Goal: Information Seeking & Learning: Learn about a topic

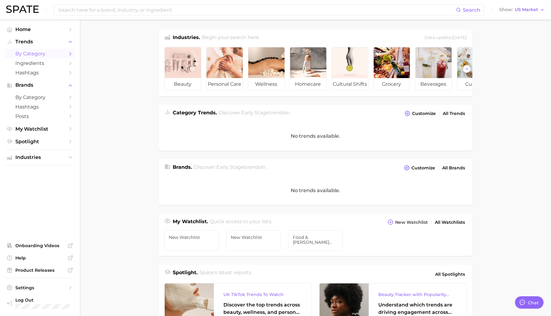
click at [35, 52] on span "by Category" at bounding box center [39, 54] width 49 height 6
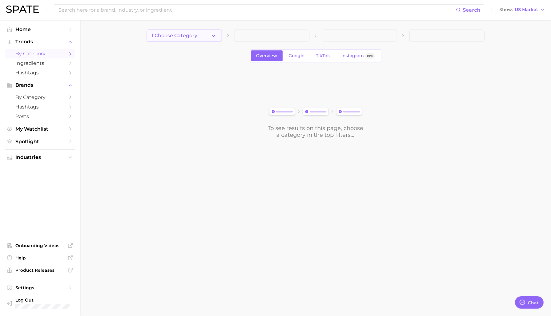
click at [180, 35] on span "1. Choose Category" at bounding box center [175, 36] width 46 height 6
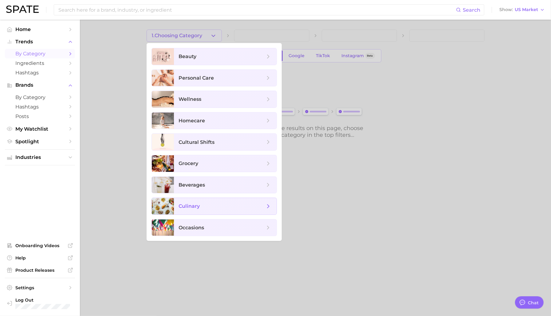
click at [212, 208] on span "culinary" at bounding box center [222, 206] width 86 height 7
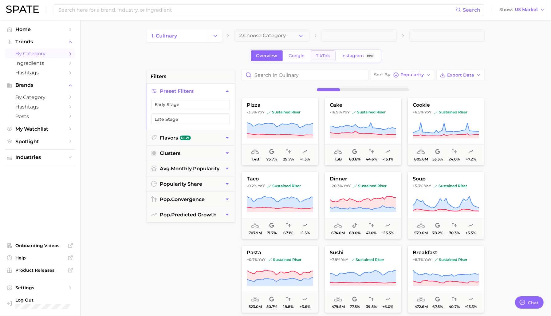
click at [323, 54] on span "TikTok" at bounding box center [323, 55] width 14 height 5
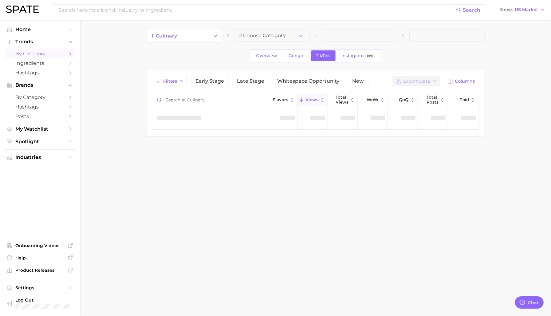
type textarea "x"
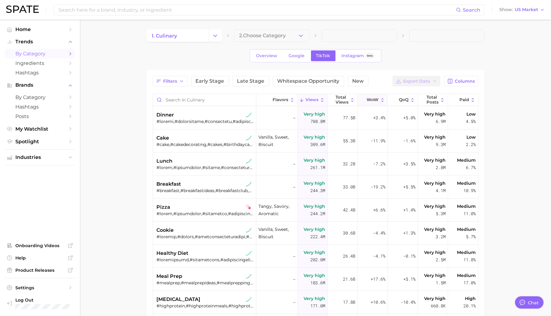
click at [370, 95] on button "WoW" at bounding box center [373, 100] width 30 height 12
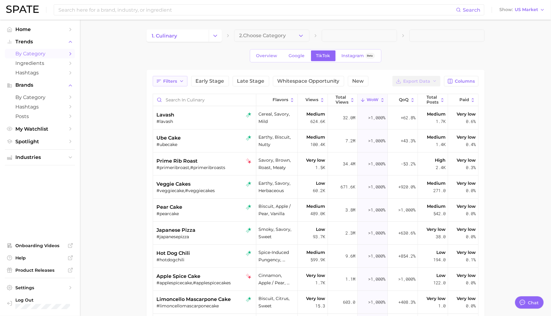
click at [176, 80] on span "Filters" at bounding box center [171, 81] width 14 height 5
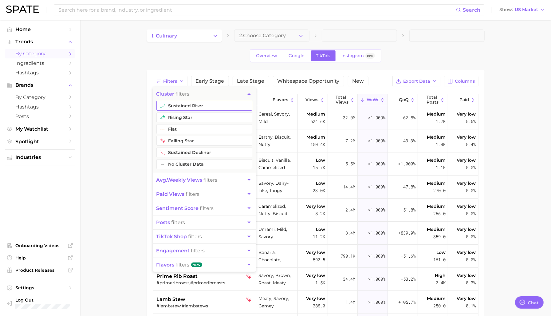
click at [179, 106] on button "sustained riser" at bounding box center [205, 106] width 96 height 10
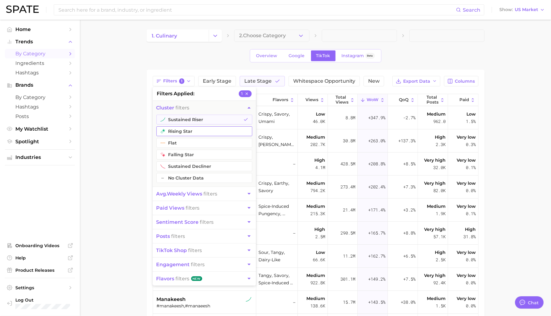
click at [181, 131] on button "rising star" at bounding box center [205, 131] width 96 height 10
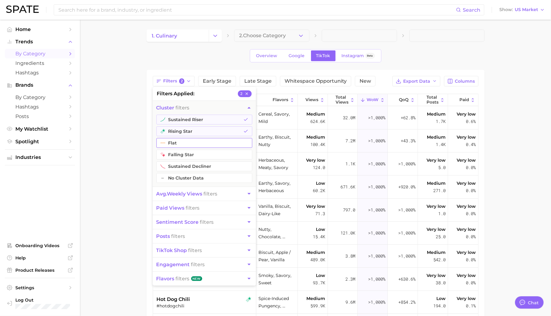
click at [180, 143] on button "flat" at bounding box center [205, 143] width 96 height 10
click at [139, 191] on main "1. culinary 2. Choose Category Overview Google TikTok Instagram Beta Filters 3 …" at bounding box center [315, 233] width 471 height 427
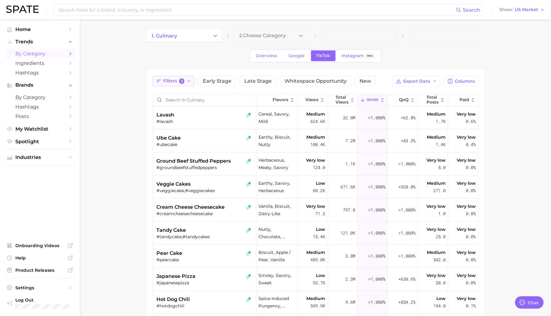
click at [178, 83] on span "Filters 3" at bounding box center [174, 81] width 21 height 6
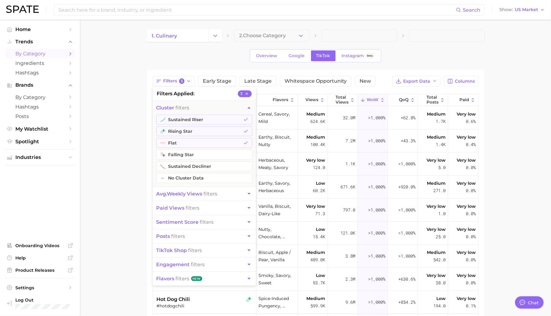
click at [188, 221] on span "sentiment score" at bounding box center [178, 222] width 42 height 6
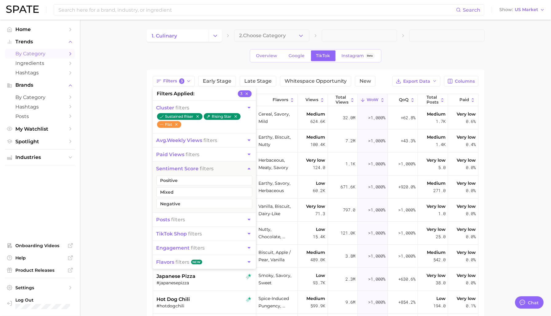
click at [188, 219] on button "posts filters" at bounding box center [204, 220] width 103 height 14
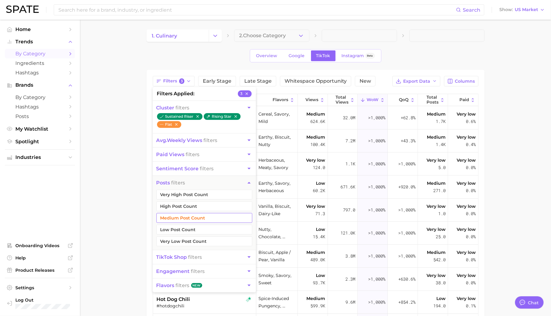
click at [187, 215] on button "Medium Post Count" at bounding box center [205, 218] width 96 height 10
click at [187, 209] on button "High Post Count" at bounding box center [205, 206] width 96 height 10
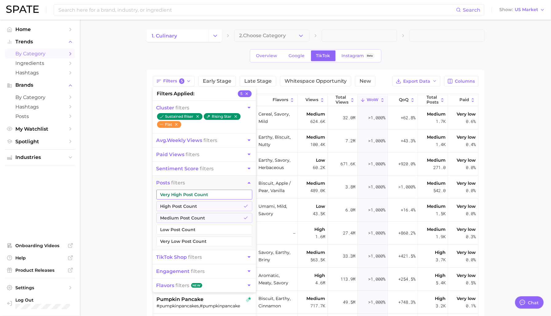
click at [187, 195] on button "Very High Post Count" at bounding box center [205, 195] width 96 height 10
click at [133, 200] on main "1. culinary 2. Choose Category Overview Google TikTok Instagram Beta Filters 6 …" at bounding box center [315, 233] width 471 height 427
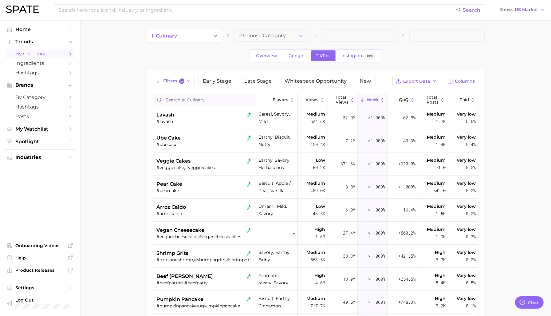
click at [193, 99] on input "Search in culinary" at bounding box center [204, 100] width 103 height 12
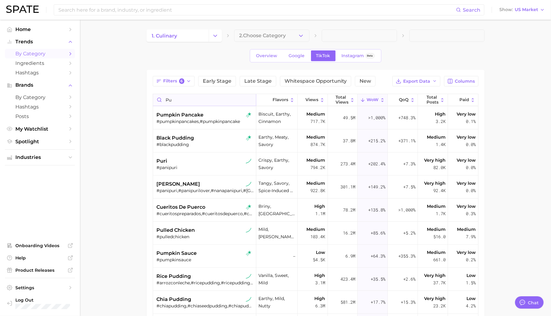
type input "p"
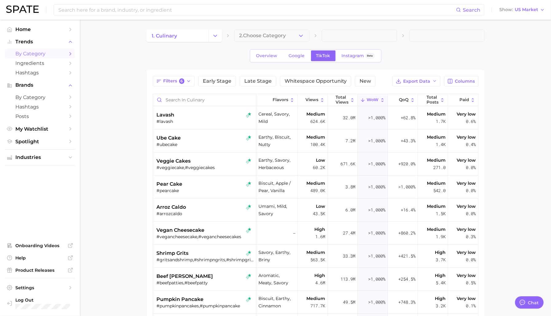
click at [111, 92] on main "1. culinary 2. Choose Category Overview Google TikTok Instagram Beta Filters 6 …" at bounding box center [315, 233] width 471 height 427
type textarea "x"
click at [250, 33] on span "2. Choose Category" at bounding box center [263, 36] width 47 height 6
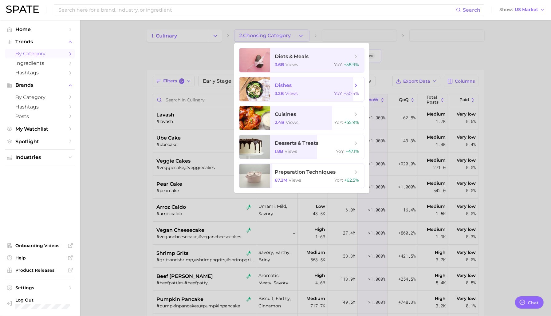
click at [286, 95] on span "views" at bounding box center [292, 94] width 13 height 6
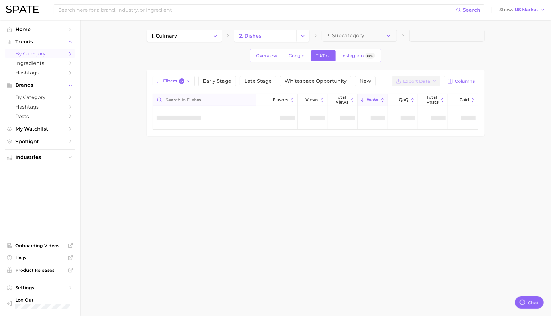
click at [206, 101] on input "Search in dishes" at bounding box center [204, 100] width 103 height 12
type input "pumpkin"
drag, startPoint x: 201, startPoint y: 99, endPoint x: 133, endPoint y: 99, distance: 68.0
click at [133, 99] on main "1. culinary 2. dishes 3. Subcategory Overview Google TikTok Instagram Beta Filt…" at bounding box center [315, 93] width 471 height 147
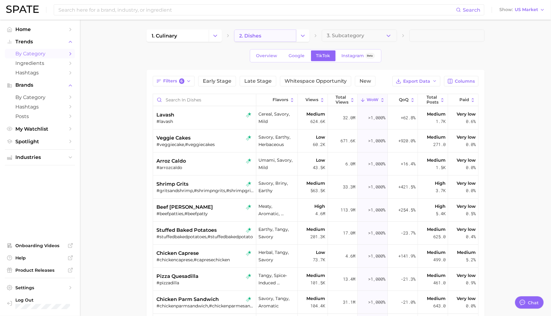
click at [255, 38] on span "2. dishes" at bounding box center [251, 36] width 22 height 6
click at [300, 34] on icon "Change Category" at bounding box center [303, 36] width 6 height 6
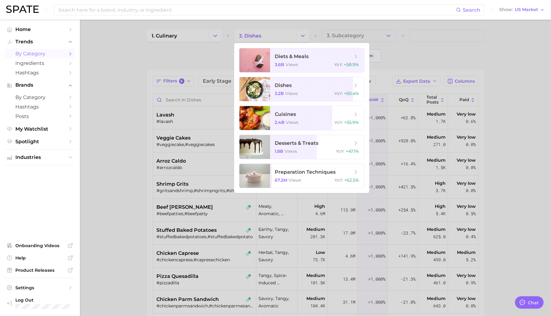
click at [213, 37] on div at bounding box center [275, 158] width 551 height 316
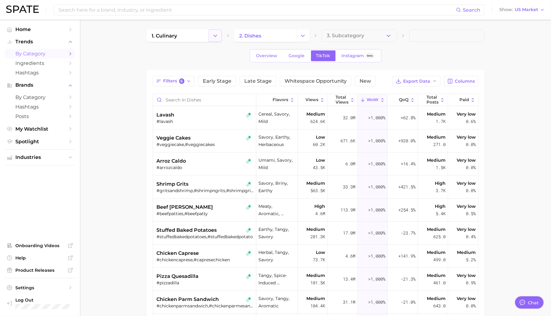
click at [217, 35] on polyline "Change Category" at bounding box center [215, 36] width 3 height 2
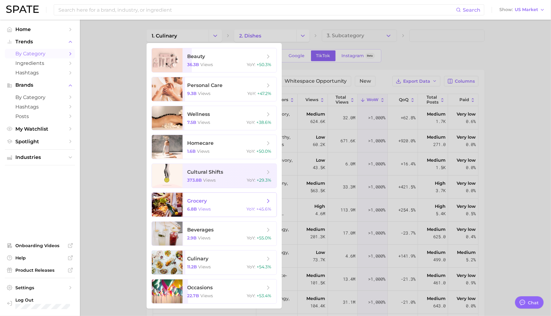
click at [208, 203] on span "grocery" at bounding box center [226, 201] width 77 height 7
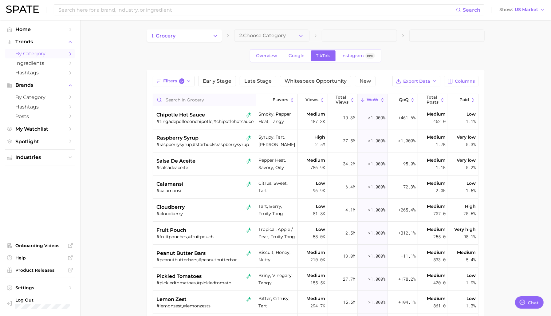
click at [201, 102] on input "Search in grocery" at bounding box center [204, 100] width 103 height 12
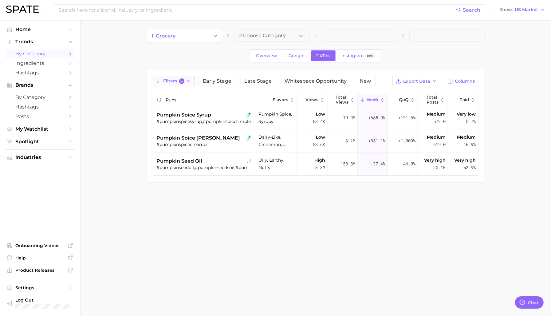
click at [184, 80] on span "6" at bounding box center [182, 81] width 6 height 6
click at [218, 36] on icon "Change Category" at bounding box center [215, 36] width 6 height 6
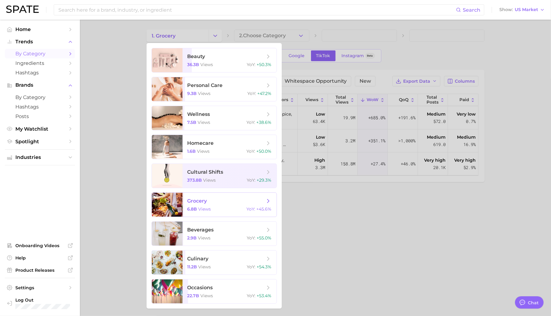
click at [208, 207] on span "views" at bounding box center [205, 209] width 13 height 6
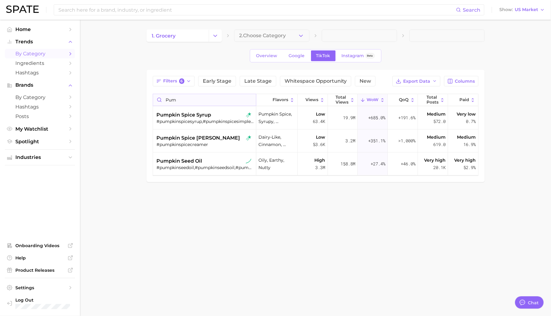
click at [174, 97] on input "pum" at bounding box center [204, 100] width 103 height 12
click at [216, 39] on button "Change Category" at bounding box center [215, 36] width 13 height 12
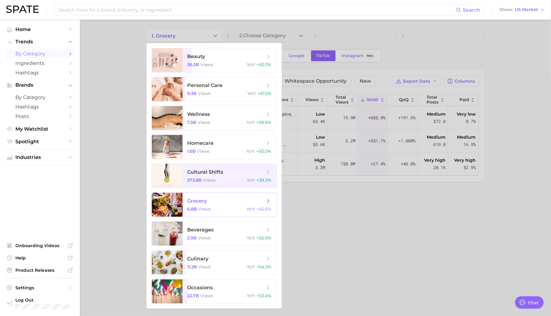
click at [216, 207] on div "6.8b views YoY : +45.6%" at bounding box center [230, 209] width 84 height 6
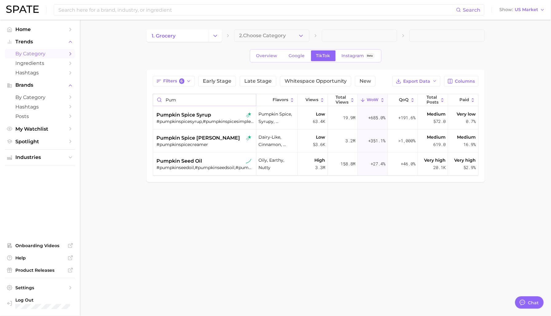
drag, startPoint x: 192, startPoint y: 103, endPoint x: 133, endPoint y: 103, distance: 59.7
click at [133, 103] on main "1. grocery 2. Choose Category Overview Google TikTok Instagram Beta Filters 6 E…" at bounding box center [315, 116] width 471 height 193
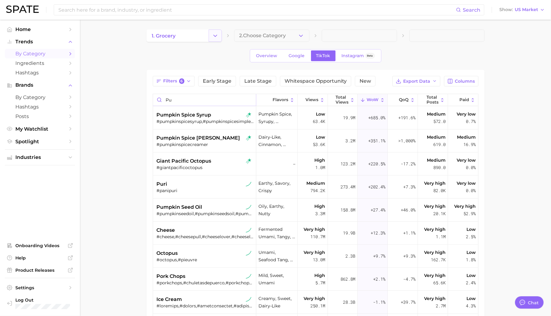
type input "pu"
click at [216, 39] on button "Change Category" at bounding box center [215, 36] width 13 height 12
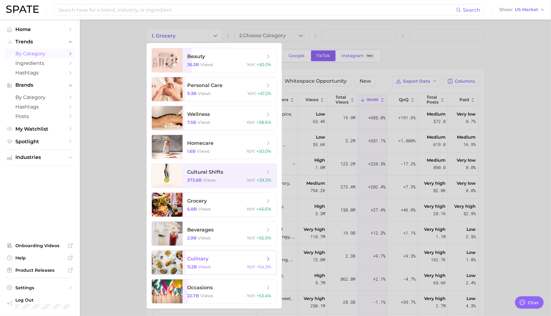
click at [207, 256] on span "culinary" at bounding box center [198, 259] width 21 height 6
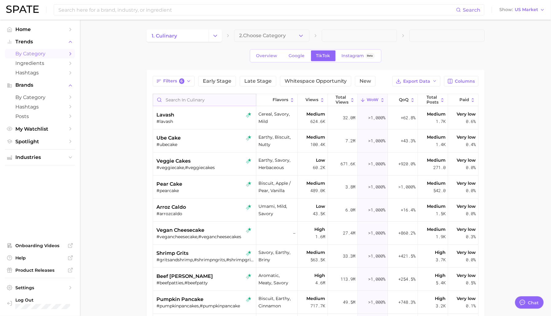
click at [187, 100] on input "Search in culinary" at bounding box center [204, 100] width 103 height 12
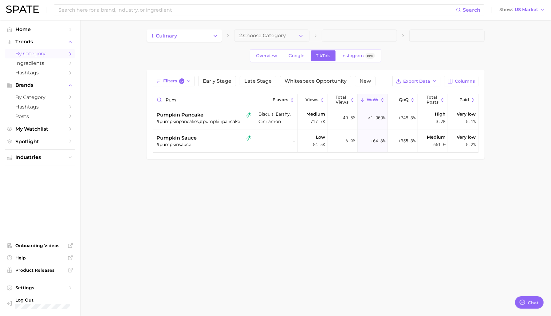
type input "pum"
type textarea "x"
click at [217, 117] on div "pumpkin pancake" at bounding box center [205, 114] width 97 height 7
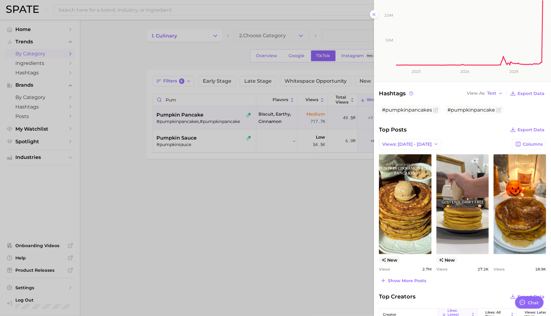
scroll to position [132, 0]
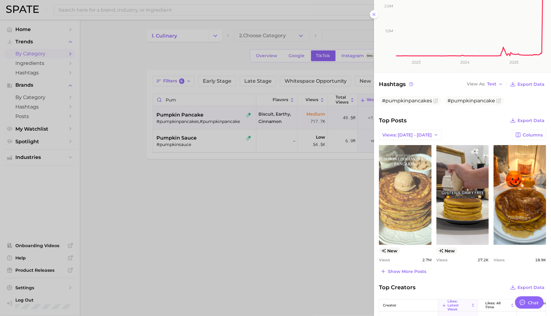
click at [416, 217] on link "view post on TikTok" at bounding box center [405, 195] width 53 height 100
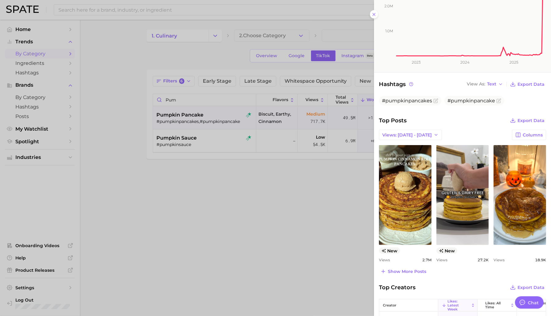
click at [283, 198] on div at bounding box center [275, 158] width 551 height 316
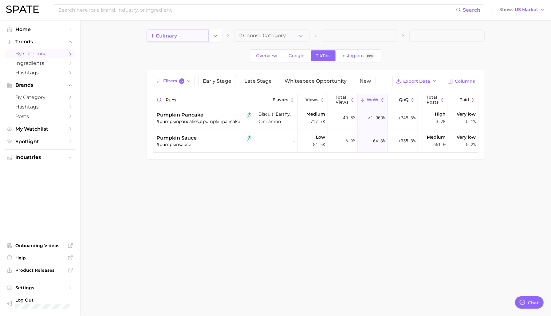
click at [207, 34] on link "1. culinary" at bounding box center [178, 36] width 62 height 12
click at [215, 36] on icon "Change Category" at bounding box center [215, 36] width 6 height 6
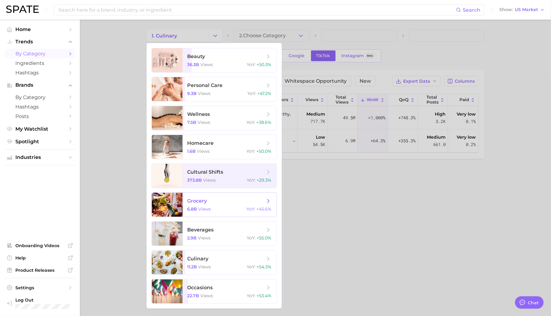
click at [200, 212] on span "grocery 6.8b views YoY : +45.6%" at bounding box center [230, 205] width 94 height 24
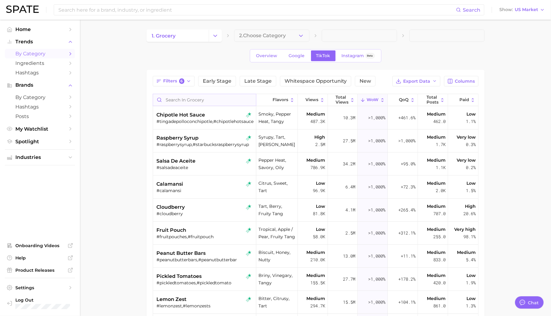
click at [181, 99] on input "Search in grocery" at bounding box center [204, 100] width 103 height 12
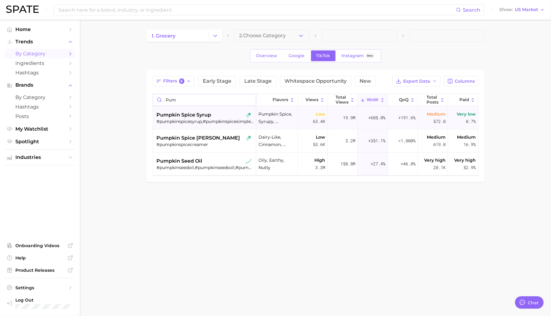
type input "pum"
click at [192, 115] on span "pumpkin spice syrup" at bounding box center [184, 114] width 55 height 7
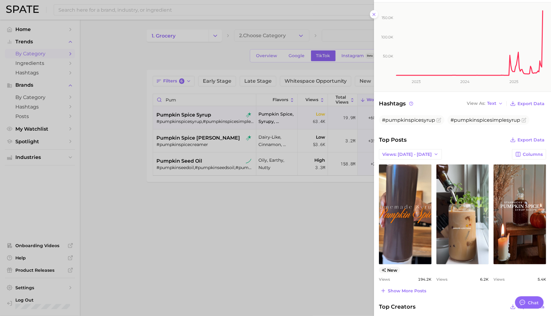
scroll to position [157, 0]
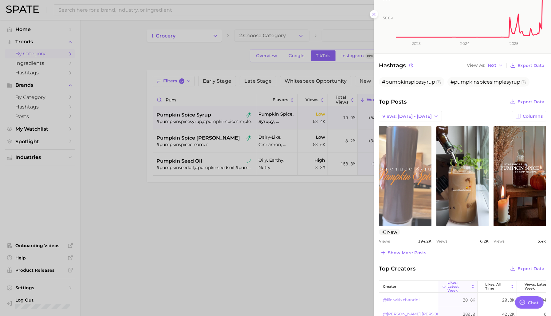
click at [410, 198] on link "view post on TikTok" at bounding box center [405, 176] width 53 height 100
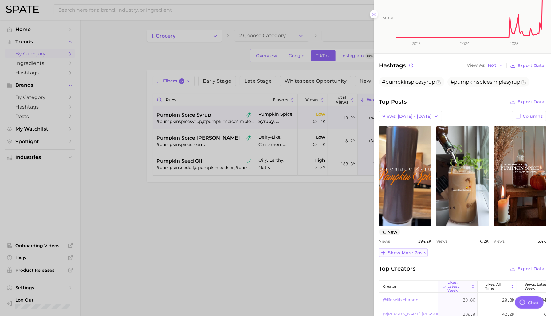
click at [409, 252] on span "Show more posts" at bounding box center [407, 252] width 38 height 5
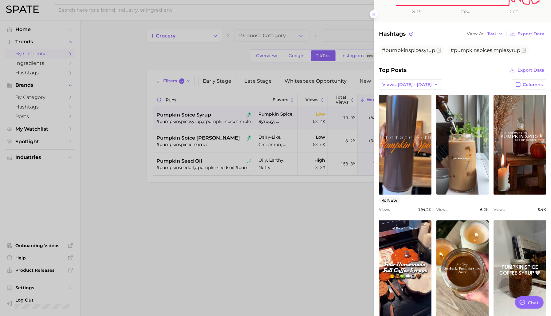
scroll to position [155, 0]
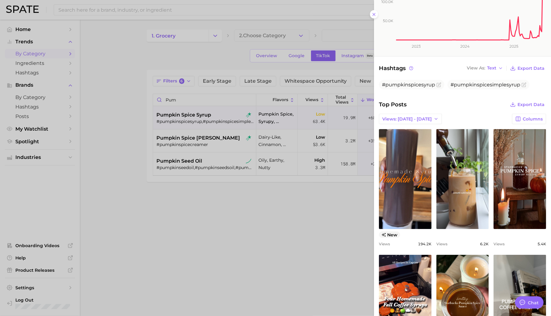
click at [215, 145] on div at bounding box center [275, 158] width 551 height 316
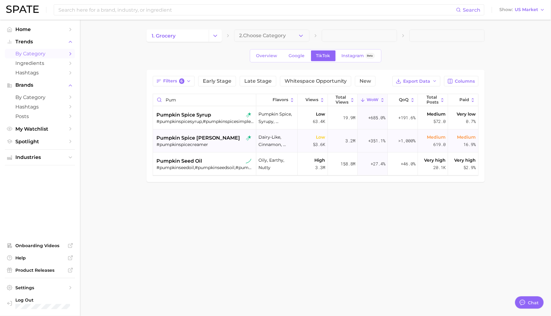
click at [224, 138] on div "pumpkin spice [PERSON_NAME]" at bounding box center [205, 137] width 97 height 7
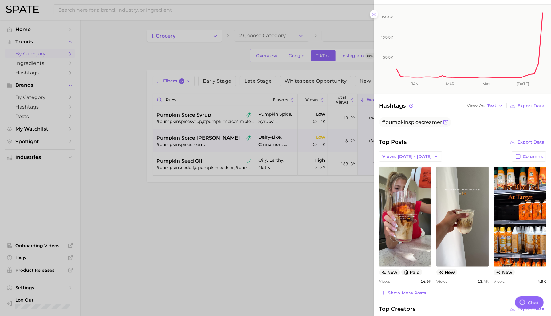
scroll to position [142, 0]
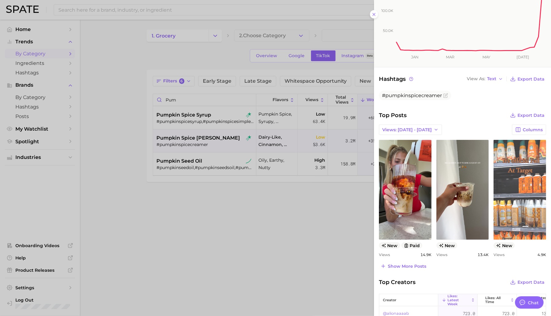
click at [506, 202] on link "view post on TikTok" at bounding box center [520, 190] width 53 height 100
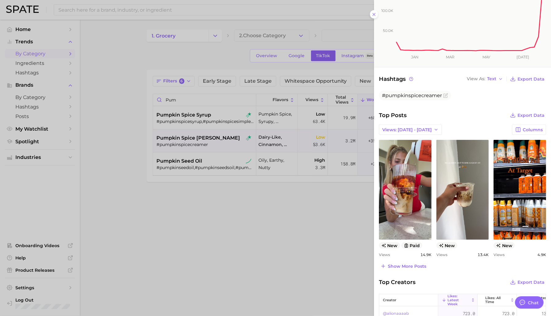
click at [125, 14] on div at bounding box center [275, 158] width 551 height 316
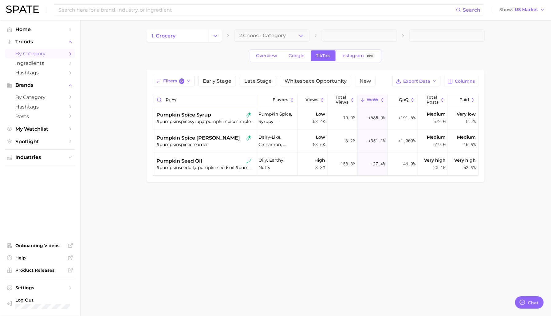
drag, startPoint x: 198, startPoint y: 99, endPoint x: 139, endPoint y: 98, distance: 59.0
click at [139, 98] on main "1. grocery 2. Choose Category Overview Google TikTok Instagram Beta Filters 6 E…" at bounding box center [315, 116] width 471 height 193
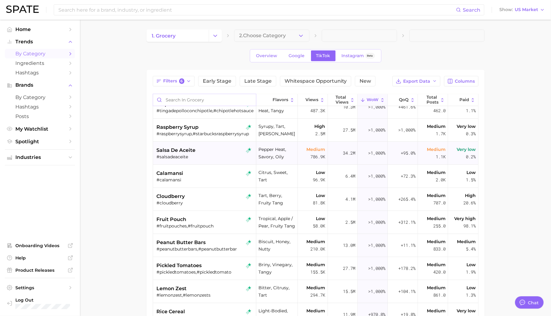
scroll to position [11, 0]
click at [202, 195] on div "cloudberry" at bounding box center [205, 195] width 97 height 7
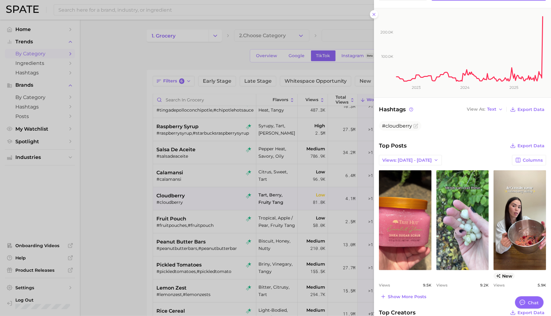
scroll to position [117, 0]
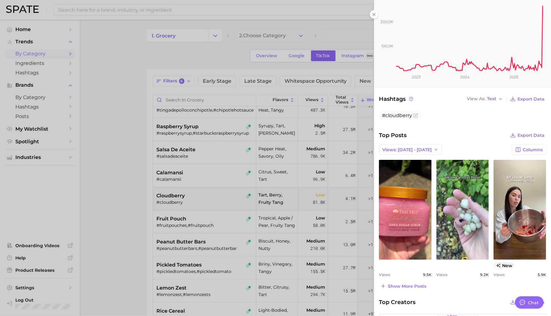
click at [221, 215] on div at bounding box center [275, 158] width 551 height 316
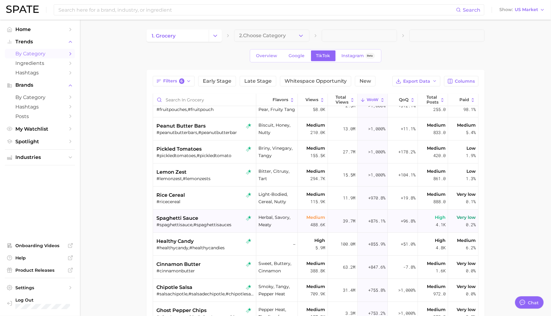
scroll to position [128, 0]
click at [217, 240] on div "healthy candy" at bounding box center [205, 240] width 97 height 7
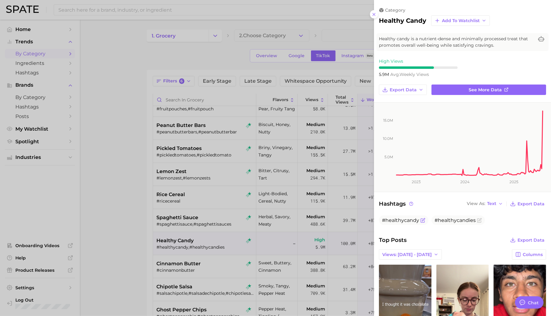
scroll to position [78, 0]
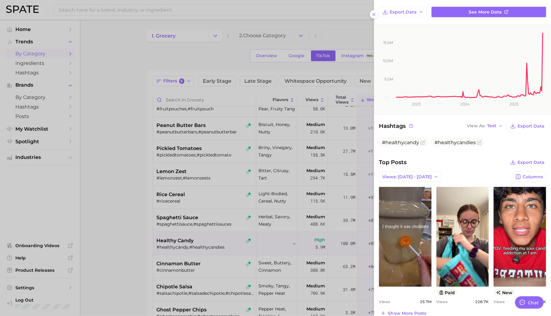
click at [236, 236] on div at bounding box center [275, 158] width 551 height 316
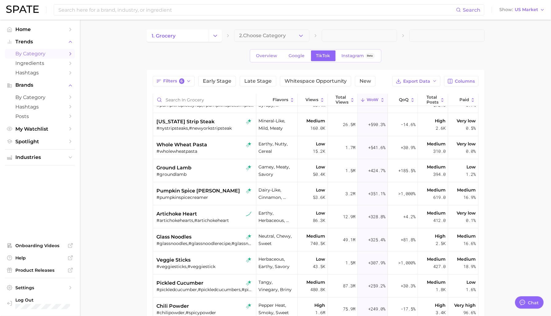
scroll to position [367, 0]
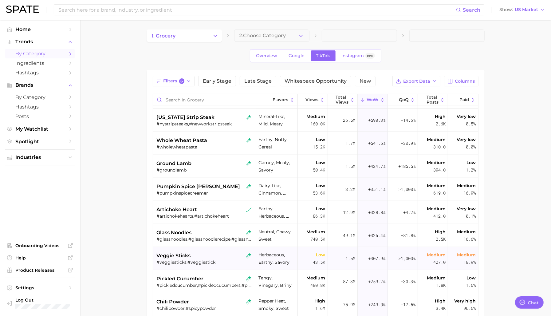
click at [204, 252] on div "veggie sticks #veggiesticks,#veggiestick" at bounding box center [205, 258] width 97 height 23
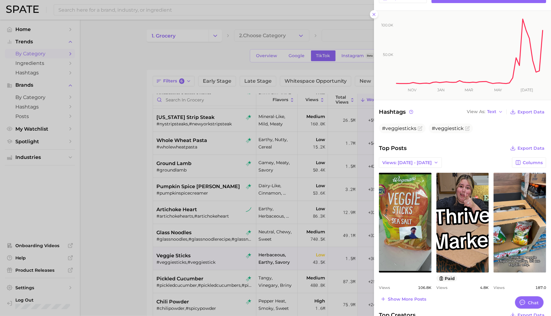
scroll to position [0, 0]
click at [300, 235] on div at bounding box center [275, 158] width 551 height 316
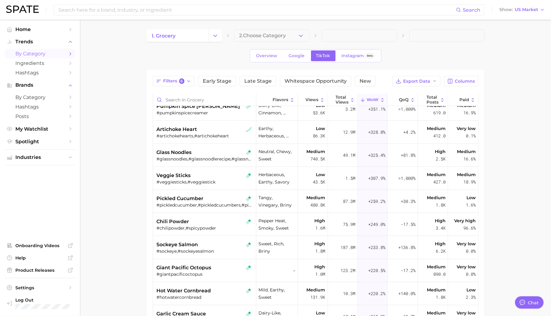
scroll to position [450, 0]
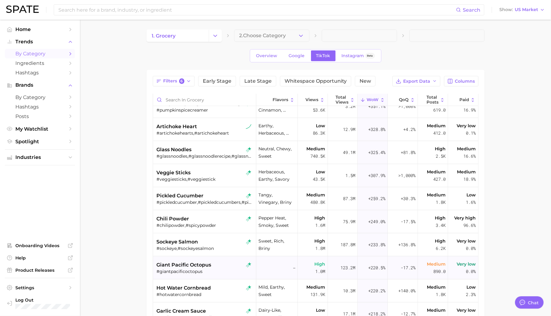
click at [228, 267] on div "giant pacific octopus" at bounding box center [205, 264] width 97 height 7
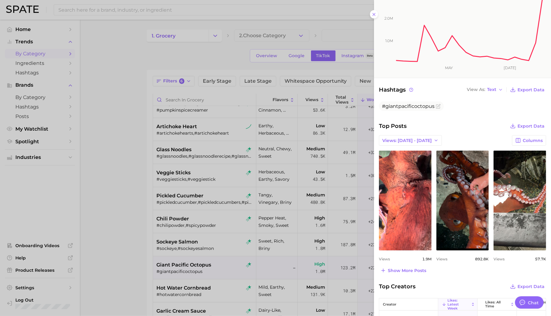
scroll to position [125, 0]
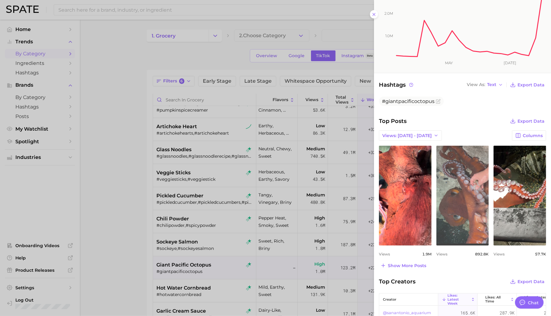
click at [447, 201] on link "view post on TikTok" at bounding box center [463, 196] width 53 height 100
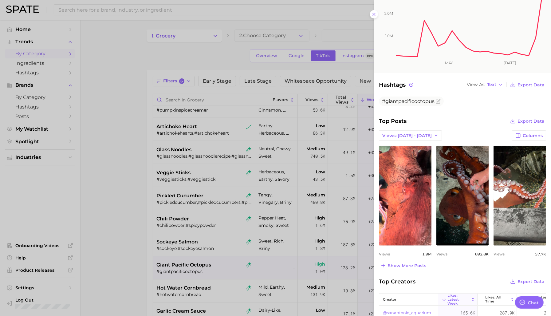
click at [374, 13] on icon "1.0m 2.0m May [DATE]" at bounding box center [462, 28] width 177 height 89
click at [375, 14] on icon "1.0m 2.0m May [DATE]" at bounding box center [462, 28] width 177 height 89
click at [375, 17] on icon "1.0m 2.0m May [DATE]" at bounding box center [462, 28] width 177 height 89
click at [146, 202] on div at bounding box center [275, 158] width 551 height 316
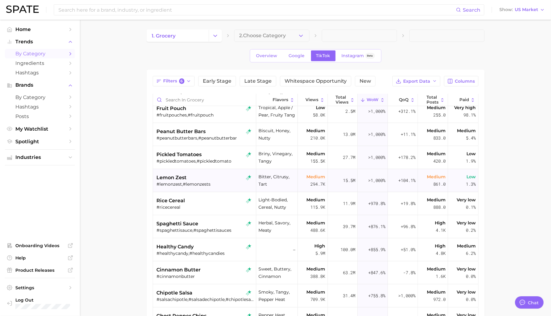
scroll to position [0, 0]
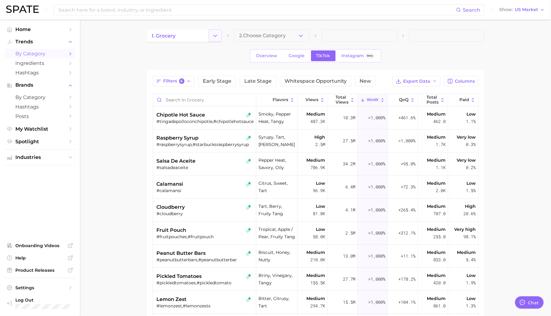
click at [218, 34] on icon "Change Category" at bounding box center [215, 36] width 6 height 6
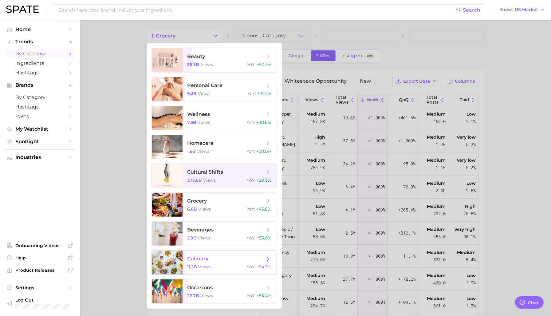
click at [203, 262] on span "culinary 11.2b views YoY : +54.3%" at bounding box center [230, 263] width 94 height 24
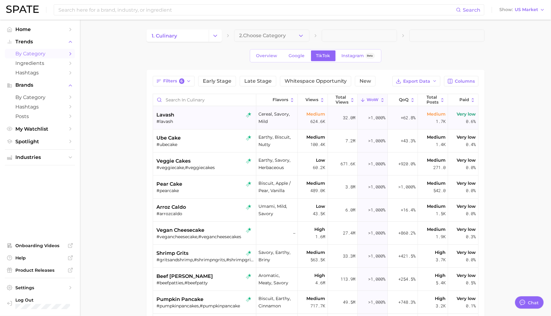
click at [208, 116] on div "lavash" at bounding box center [205, 114] width 97 height 7
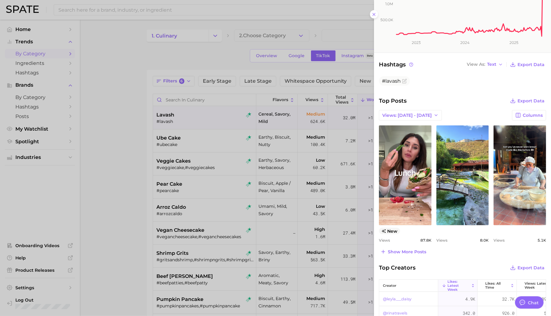
scroll to position [152, 0]
click at [197, 139] on div at bounding box center [275, 158] width 551 height 316
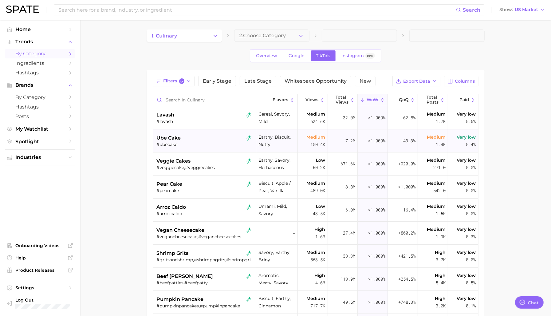
click at [212, 141] on div "ube cake" at bounding box center [205, 137] width 97 height 7
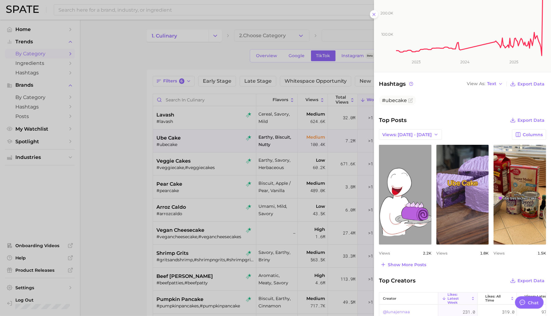
scroll to position [155, 0]
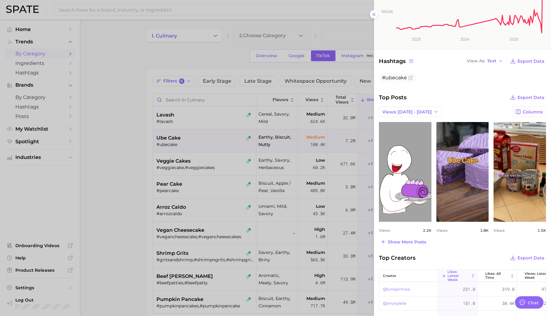
click at [218, 157] on div at bounding box center [275, 158] width 551 height 316
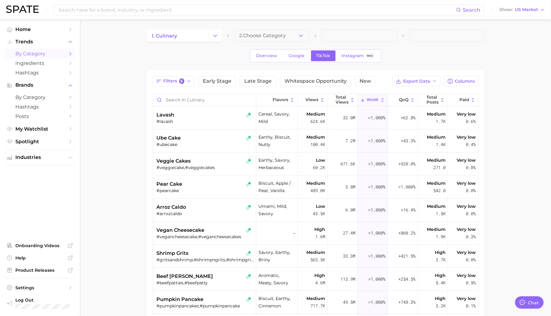
click at [218, 157] on div "veggie cakes #veggiecake,#veggiecakes" at bounding box center [205, 164] width 97 height 23
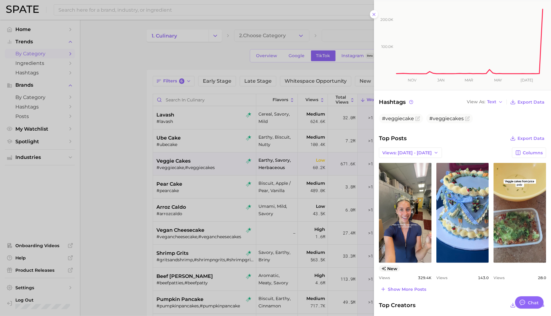
scroll to position [130, 0]
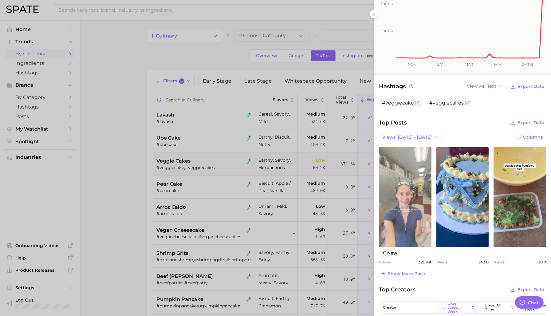
click at [417, 215] on link "view post on TikTok" at bounding box center [405, 197] width 53 height 100
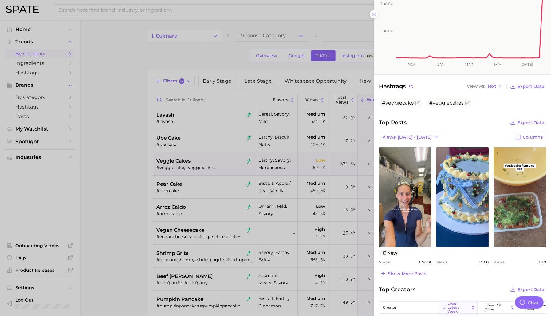
click at [223, 210] on div at bounding box center [275, 158] width 551 height 316
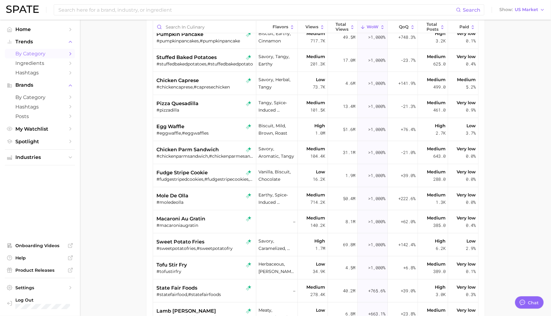
scroll to position [75, 0]
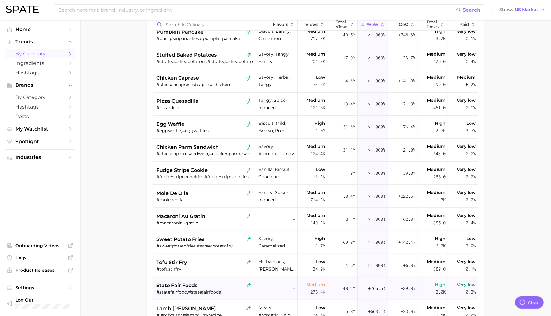
click at [221, 281] on div "state fair foods #statefairfood,#statefairfoods" at bounding box center [205, 288] width 97 height 23
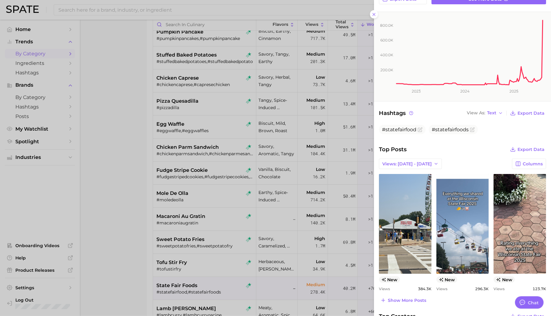
scroll to position [117, 0]
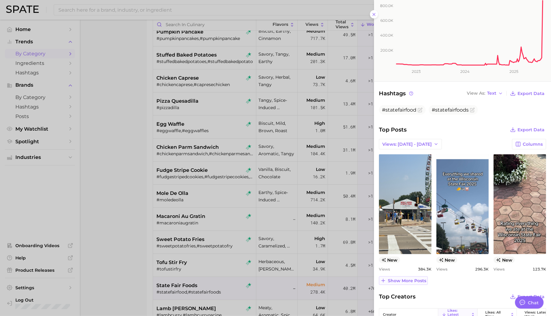
click at [411, 280] on span "Show more posts" at bounding box center [407, 280] width 38 height 5
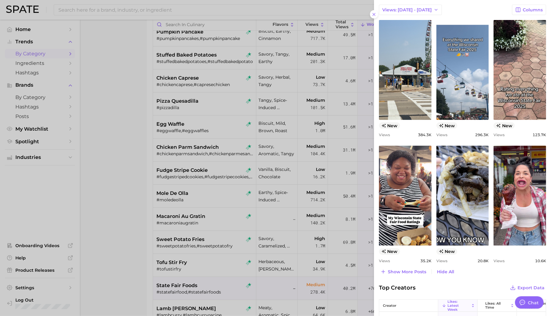
scroll to position [276, 0]
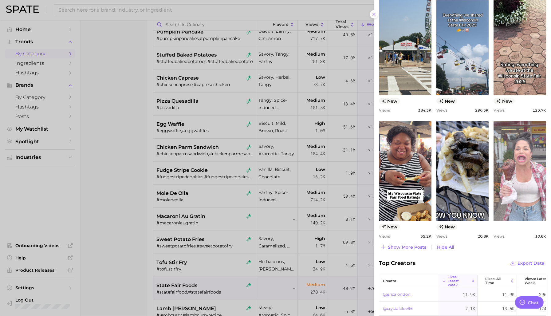
click at [522, 159] on link "view post on TikTok" at bounding box center [520, 171] width 53 height 100
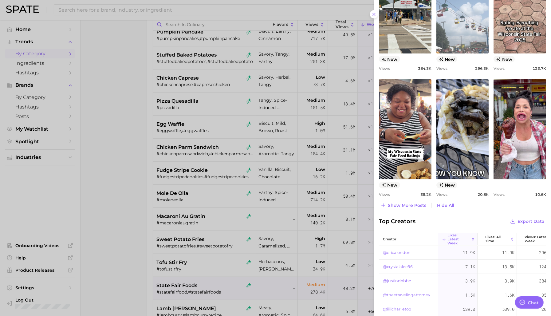
scroll to position [321, 0]
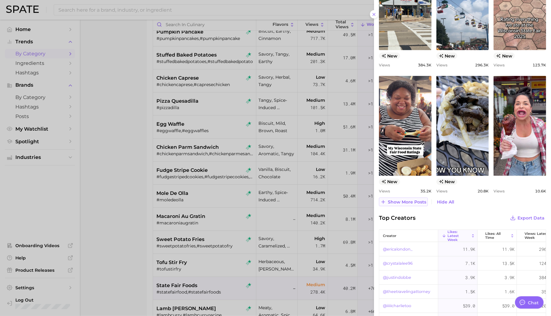
click at [422, 202] on span "Show more posts" at bounding box center [407, 202] width 38 height 5
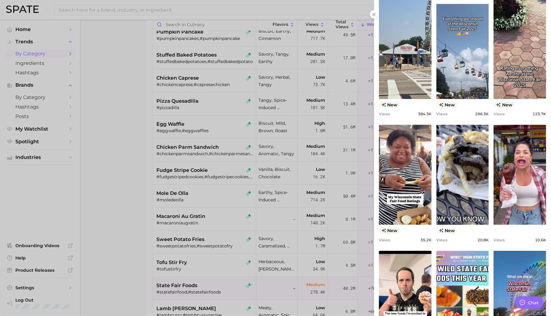
scroll to position [267, 0]
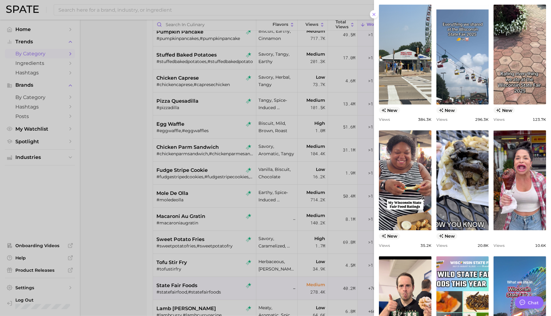
click at [199, 287] on div at bounding box center [275, 158] width 551 height 316
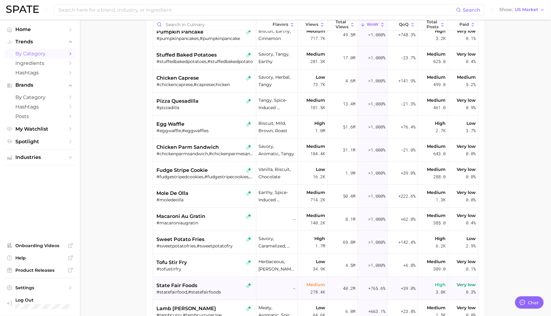
click at [216, 285] on div "state fair foods" at bounding box center [205, 285] width 97 height 7
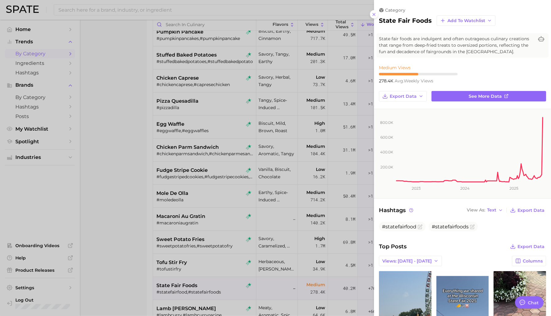
scroll to position [0, 0]
click at [216, 284] on div at bounding box center [275, 158] width 551 height 316
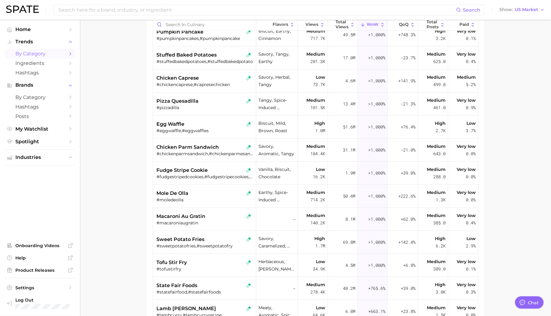
click at [216, 284] on div "state fair foods" at bounding box center [205, 285] width 97 height 7
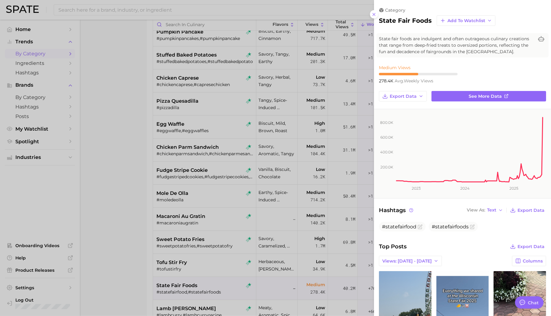
click at [216, 284] on div at bounding box center [275, 158] width 551 height 316
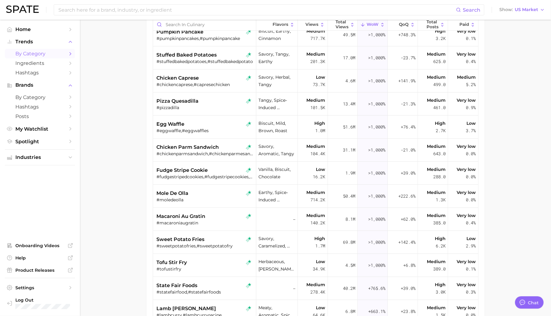
click at [216, 284] on div "state fair foods" at bounding box center [205, 285] width 97 height 7
click at [217, 284] on div "state fair foods" at bounding box center [205, 285] width 97 height 7
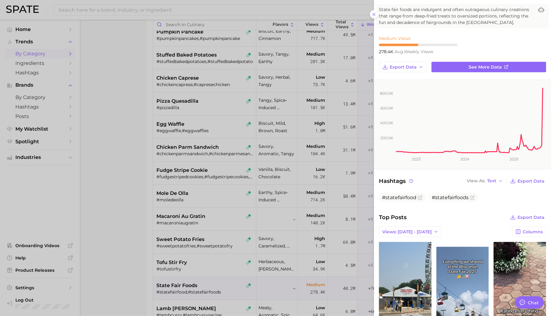
scroll to position [81, 0]
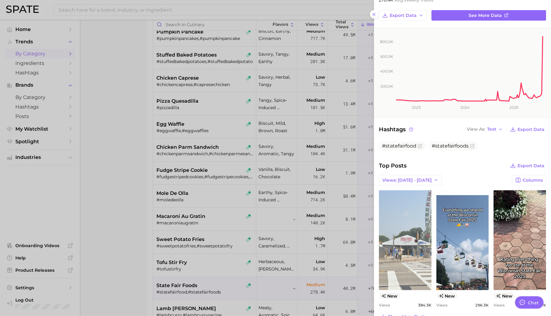
click at [417, 233] on link "view post on TikTok" at bounding box center [405, 240] width 53 height 100
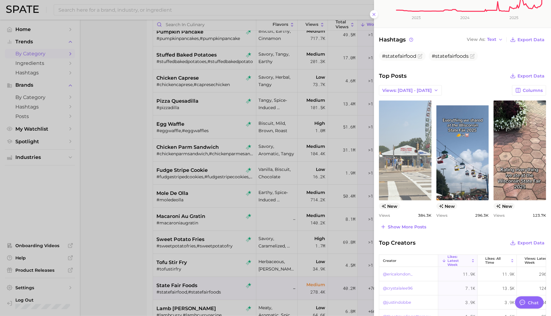
scroll to position [174, 0]
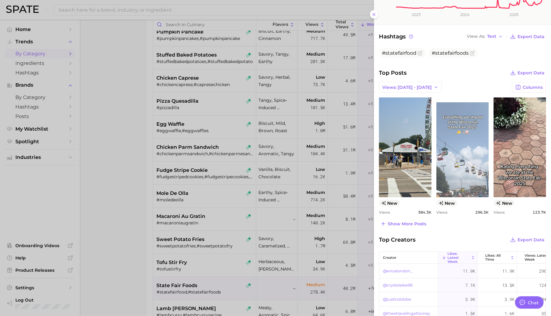
click at [455, 171] on link "view post on TikTok" at bounding box center [463, 147] width 53 height 100
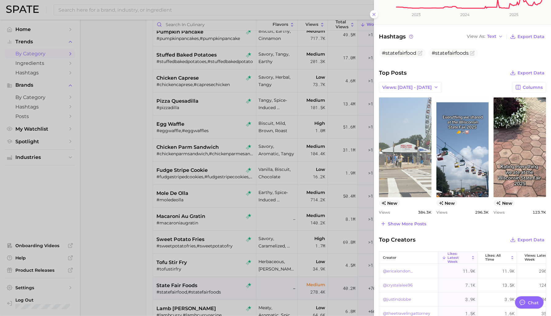
scroll to position [0, 0]
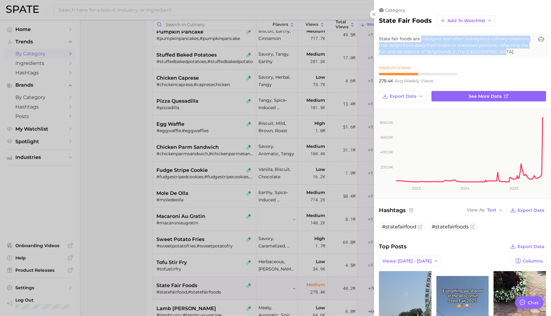
drag, startPoint x: 420, startPoint y: 38, endPoint x: 500, endPoint y: 54, distance: 81.5
click at [500, 54] on span "State fair foods are indulgent and often outrageous culinary creations that ran…" at bounding box center [456, 45] width 155 height 19
copy span "indulgent and often outrageous culinary creations that range from deep-fried tr…"
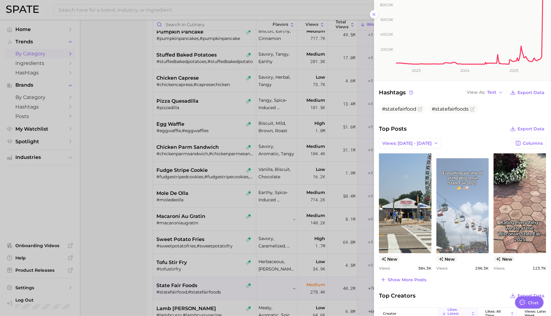
click at [445, 223] on link "view post on TikTok" at bounding box center [463, 203] width 53 height 100
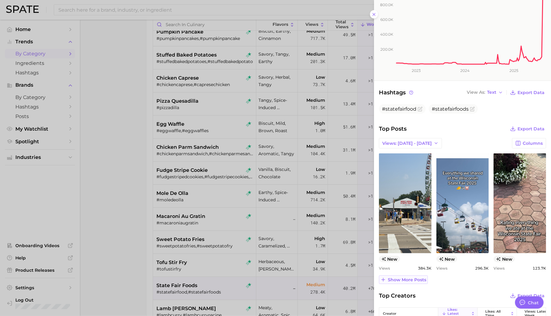
click at [415, 279] on span "Show more posts" at bounding box center [407, 279] width 38 height 5
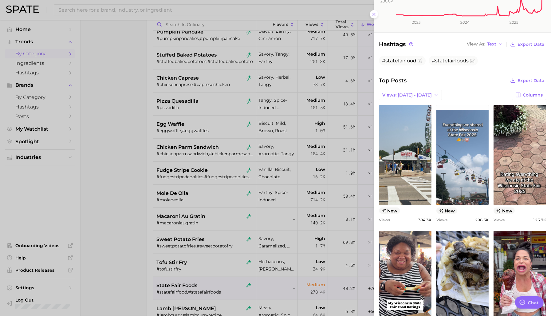
scroll to position [208, 0]
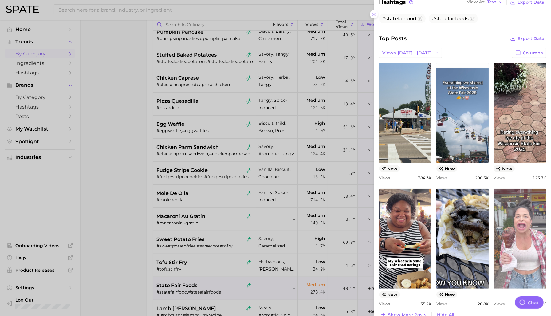
click at [503, 207] on link "view post on TikTok" at bounding box center [520, 239] width 53 height 100
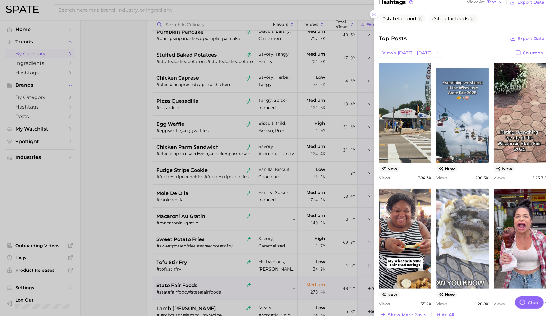
click at [440, 217] on link "view post on TikTok" at bounding box center [463, 239] width 53 height 100
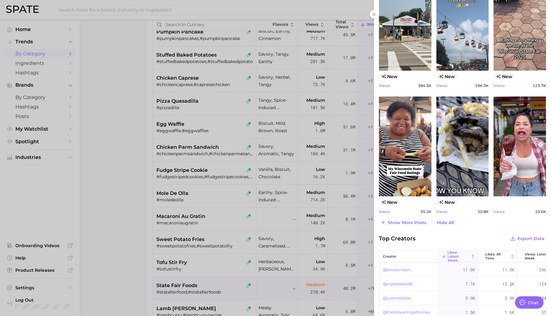
scroll to position [321, 0]
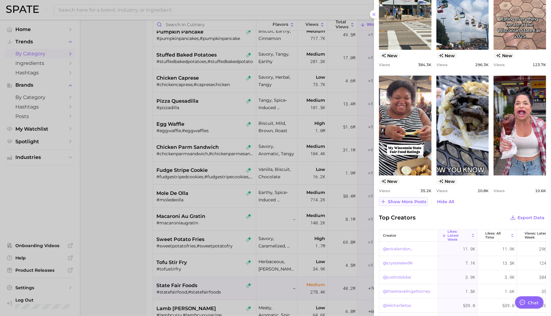
click at [402, 205] on button "Show more posts" at bounding box center [403, 201] width 49 height 9
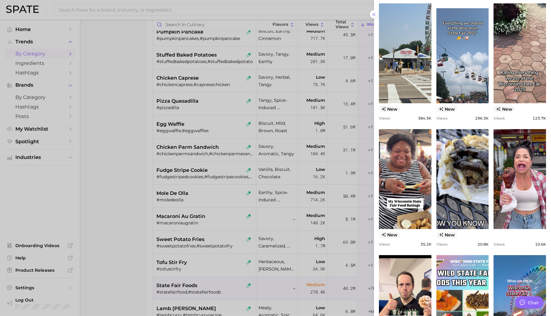
scroll to position [69, 0]
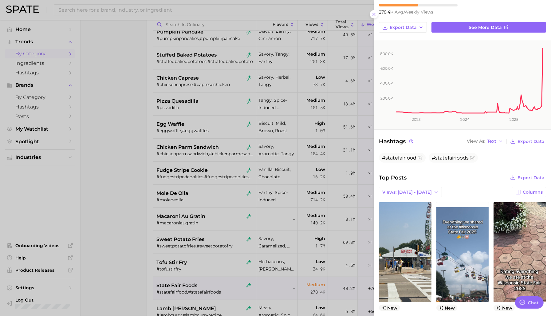
click at [133, 13] on div at bounding box center [275, 158] width 551 height 316
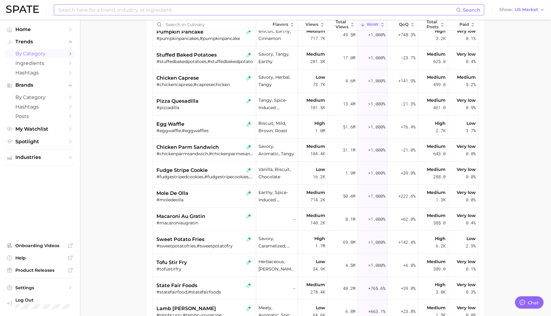
click at [133, 12] on input at bounding box center [257, 10] width 399 height 10
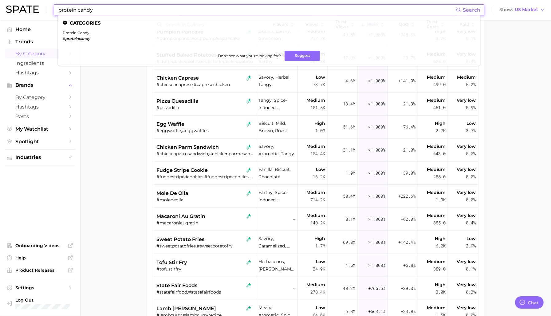
type input "protein candy"
click at [82, 35] on li "protein candy # proteincandy" at bounding box center [76, 35] width 27 height 10
click at [82, 32] on link "protein candy" at bounding box center [76, 32] width 27 height 5
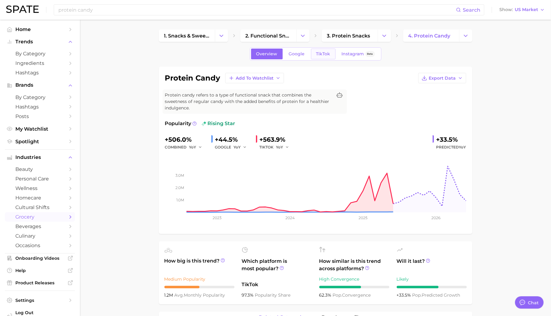
click at [323, 57] on link "TikTok" at bounding box center [323, 54] width 25 height 11
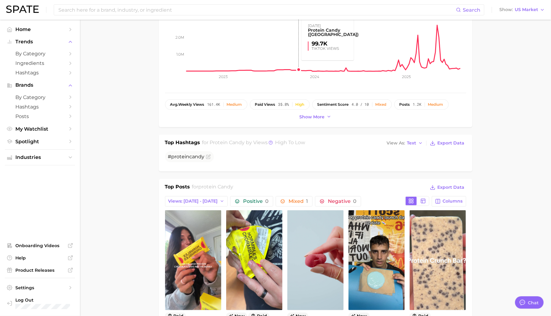
scroll to position [185, 0]
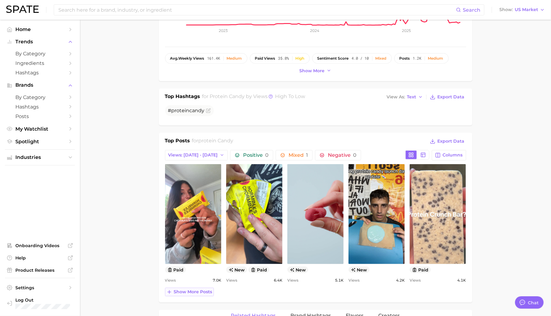
click at [209, 291] on span "Show more posts" at bounding box center [193, 291] width 38 height 5
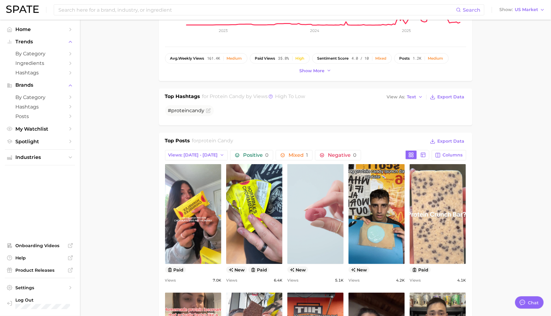
scroll to position [0, 0]
click at [310, 231] on link "view post on TikTok" at bounding box center [316, 214] width 56 height 100
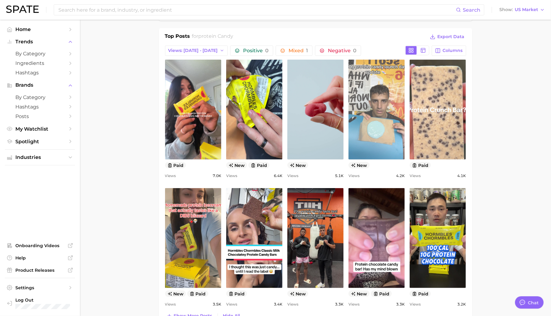
scroll to position [304, 0]
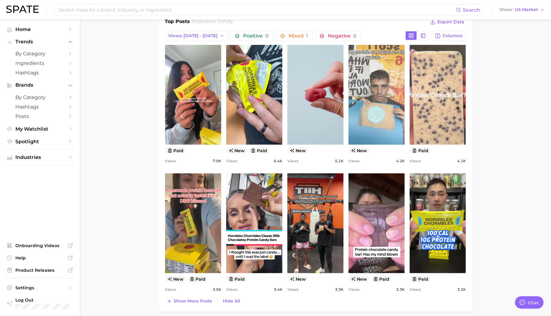
click at [366, 127] on link "view post on TikTok" at bounding box center [377, 95] width 56 height 100
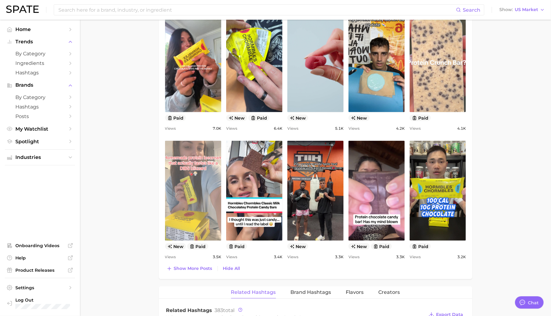
scroll to position [376, 0]
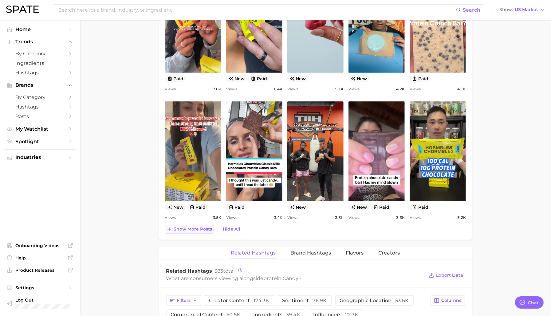
click at [189, 230] on span "Show more posts" at bounding box center [193, 229] width 38 height 5
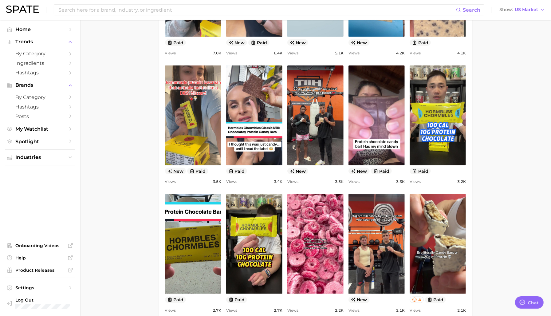
scroll to position [486, 0]
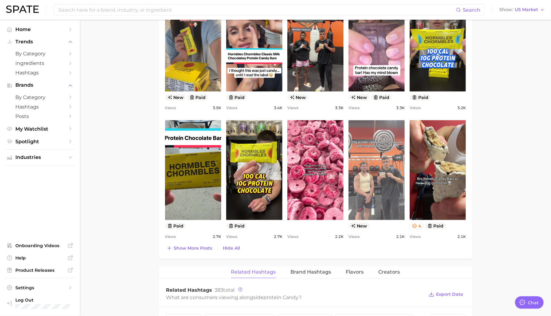
click at [374, 183] on link "view post on TikTok" at bounding box center [377, 170] width 56 height 100
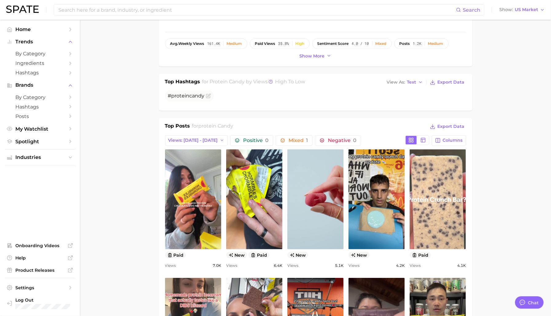
scroll to position [214, 0]
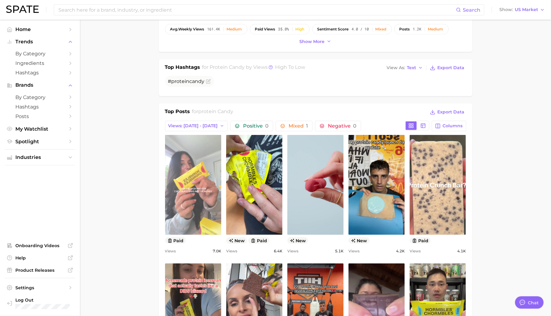
click at [208, 192] on link "view post on TikTok" at bounding box center [193, 185] width 56 height 100
